Goal: Transaction & Acquisition: Purchase product/service

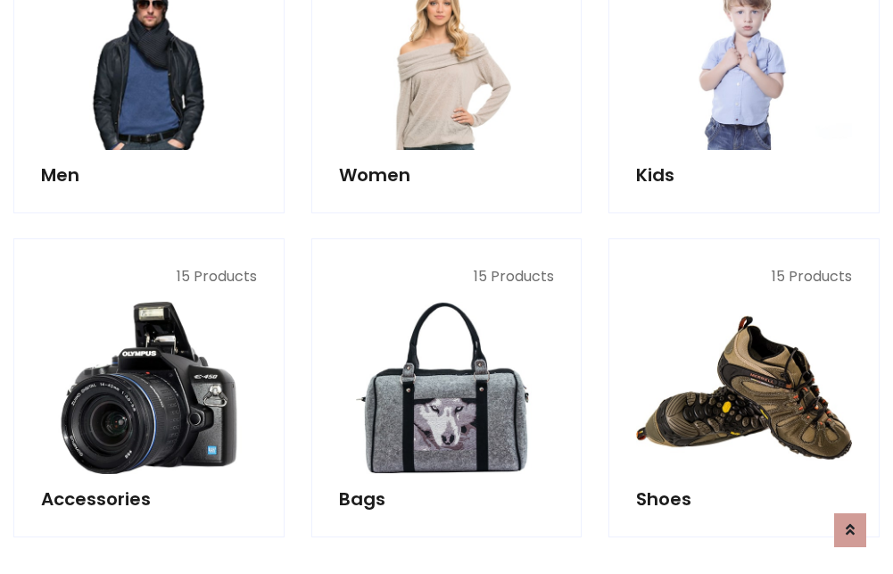
scroll to position [597, 0]
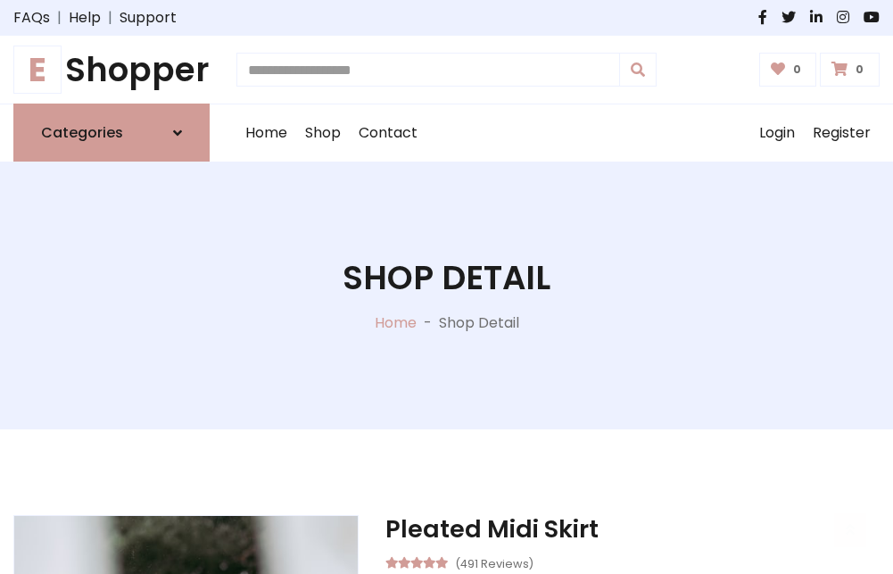
click at [112, 70] on h1 "E Shopper" at bounding box center [111, 69] width 196 height 39
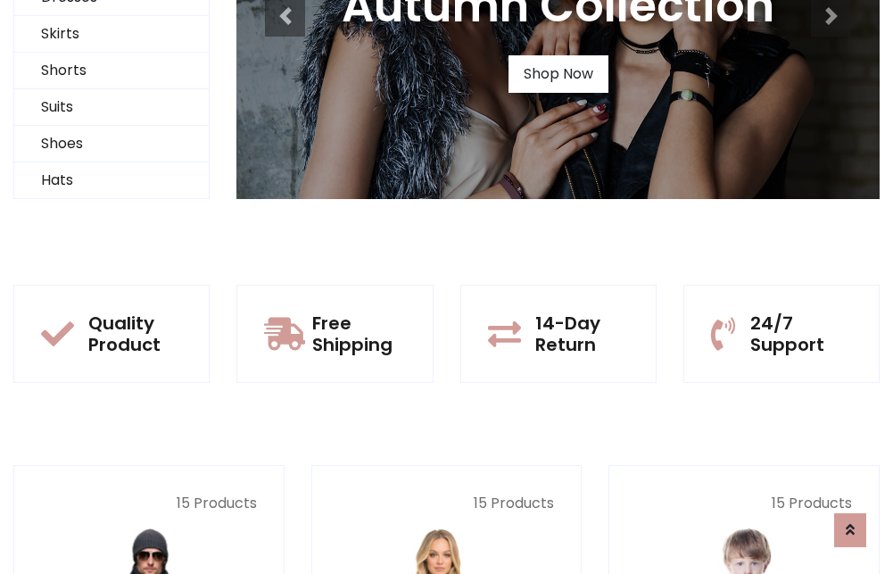
scroll to position [172, 0]
